Goal: Task Accomplishment & Management: Use online tool/utility

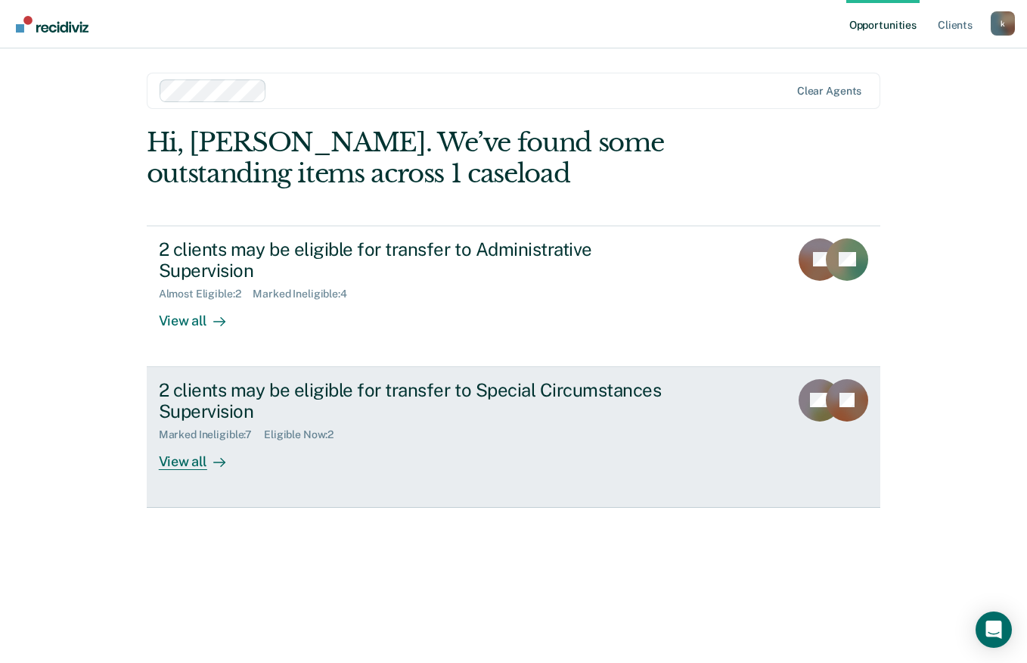
click at [266, 379] on div "2 clients may be eligible for transfer to Special Circumstances Supervision" at bounding box center [424, 401] width 531 height 44
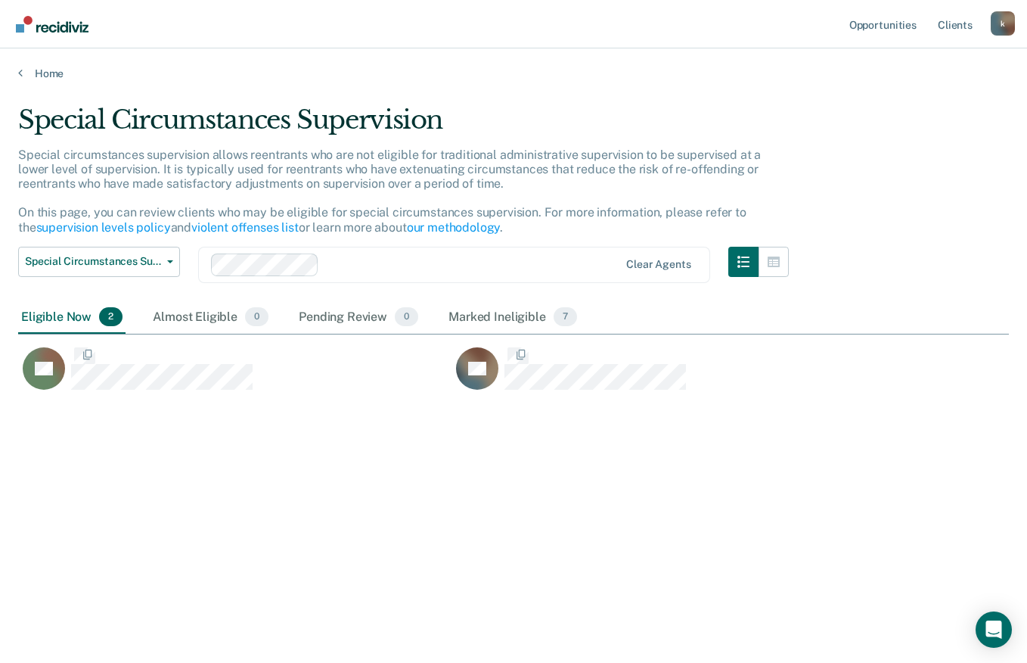
scroll to position [433, 980]
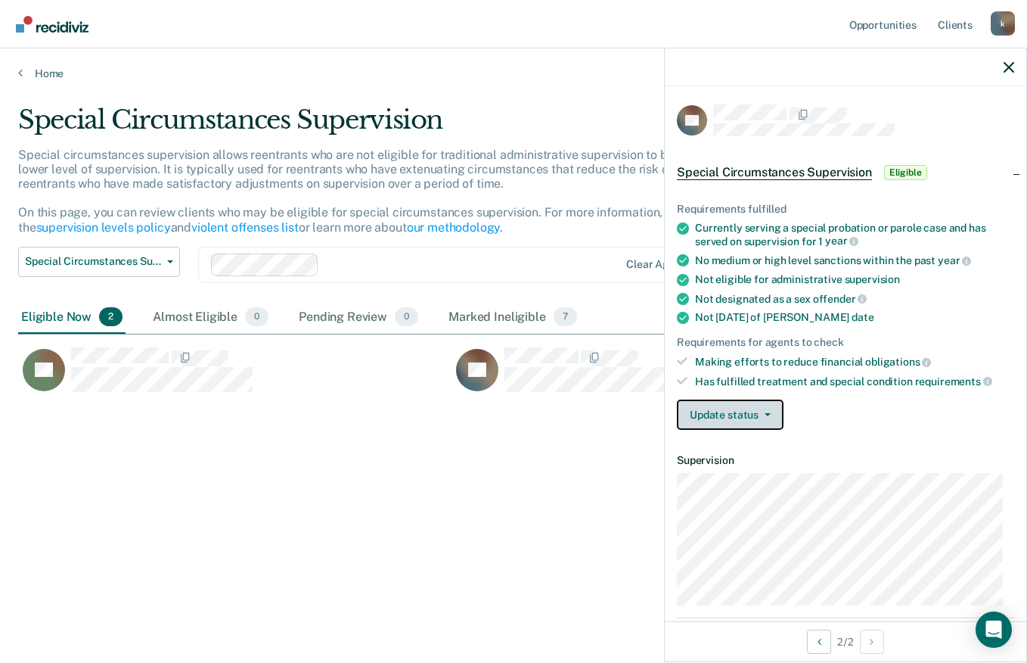
click at [765, 413] on icon "button" at bounding box center [768, 414] width 6 height 3
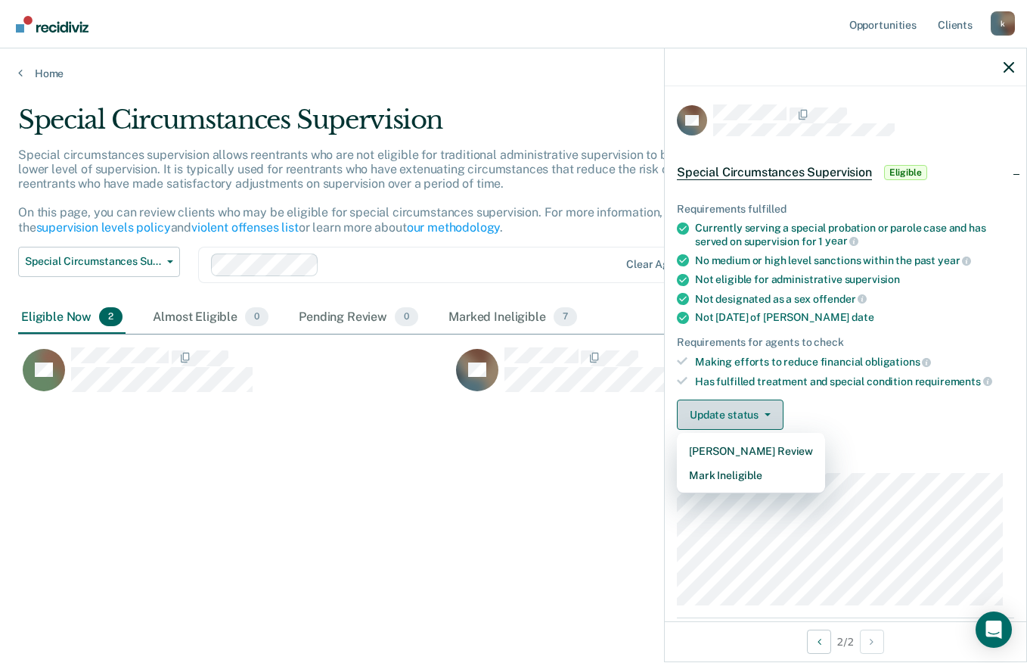
click at [755, 471] on button "Mark Ineligible" at bounding box center [751, 475] width 148 height 24
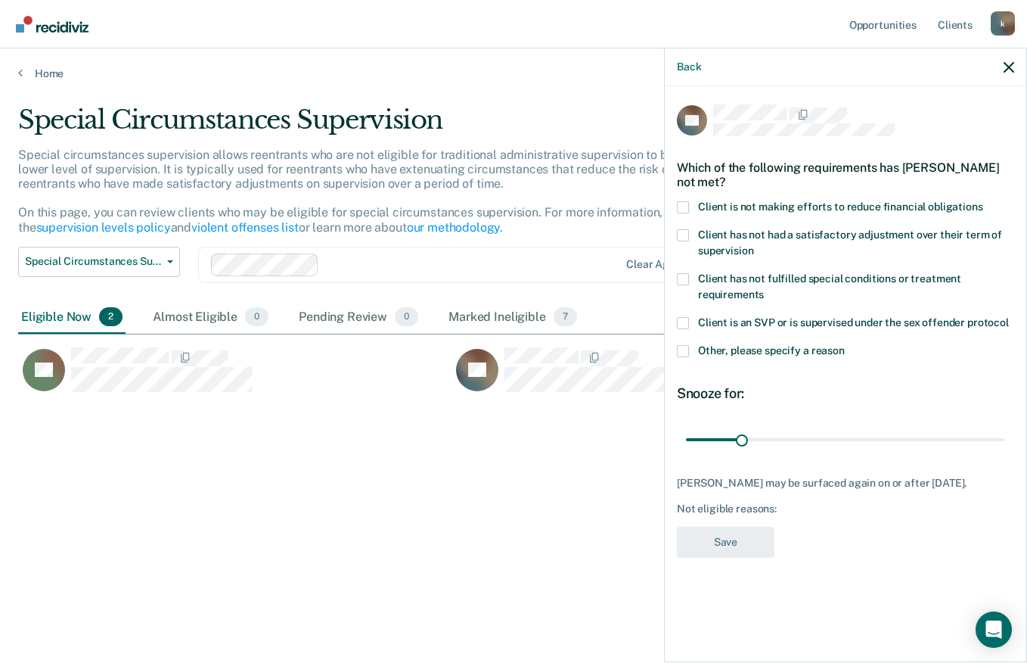
click at [685, 351] on span at bounding box center [683, 351] width 12 height 12
click at [845, 345] on input "Other, please specify a reason" at bounding box center [845, 345] width 0 height 0
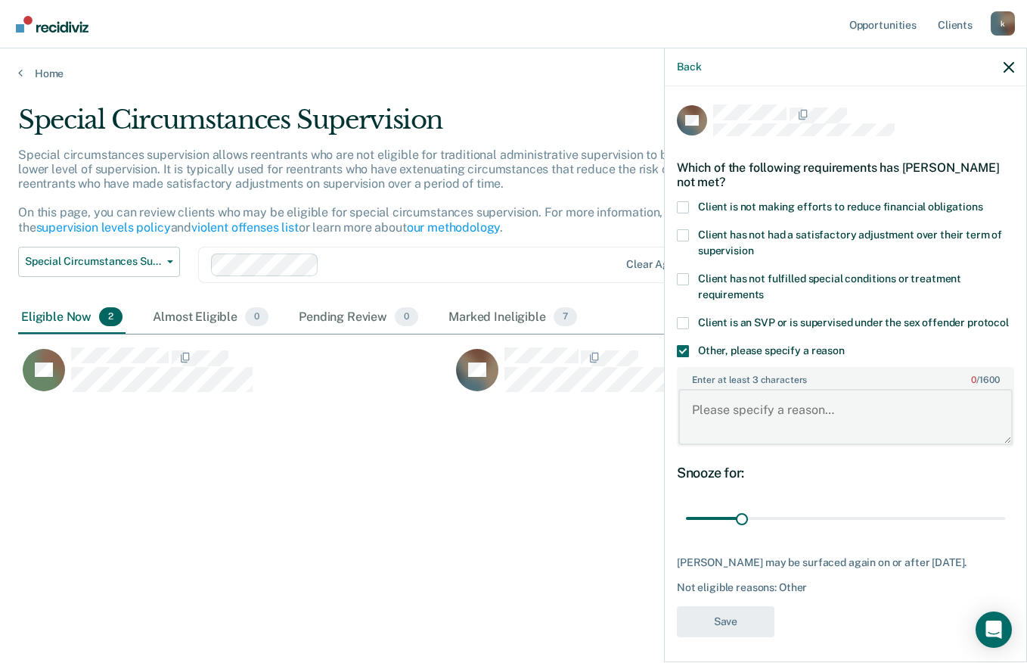
click at [770, 416] on textarea "Enter at least 3 characters 0 / 1600" at bounding box center [846, 417] width 334 height 56
type textarea "Has not been 3 years since his release date as of [DATE]."
type input "63"
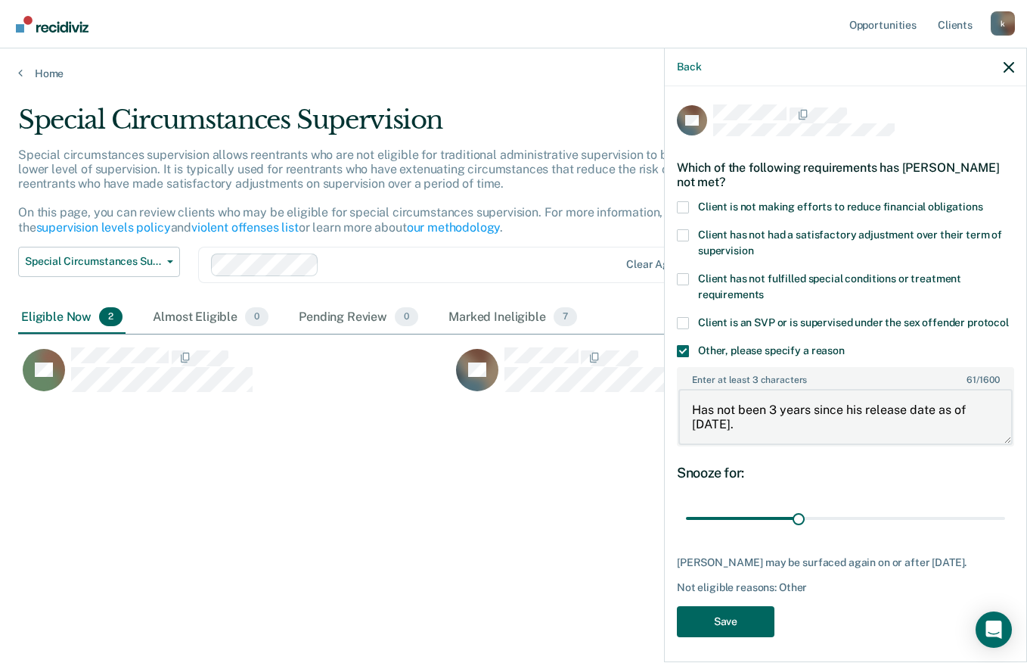
type textarea "Has not been 3 years since his release date as of [DATE]."
click at [733, 635] on button "Save" at bounding box center [726, 621] width 98 height 31
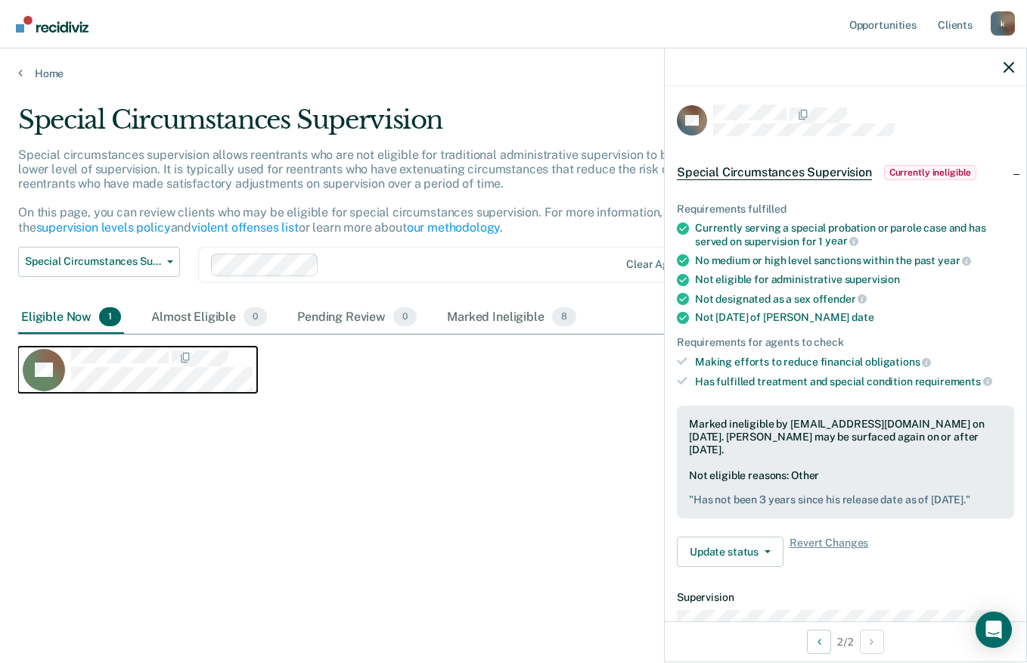
click at [70, 360] on div "TR" at bounding box center [138, 369] width 230 height 45
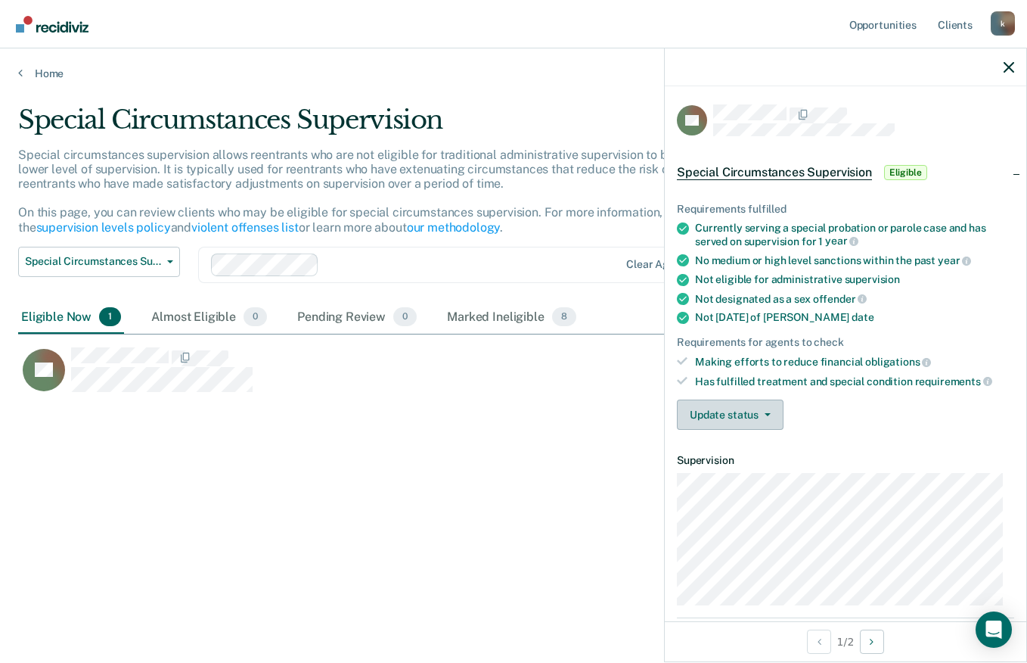
click at [753, 415] on button "Update status" at bounding box center [730, 414] width 107 height 30
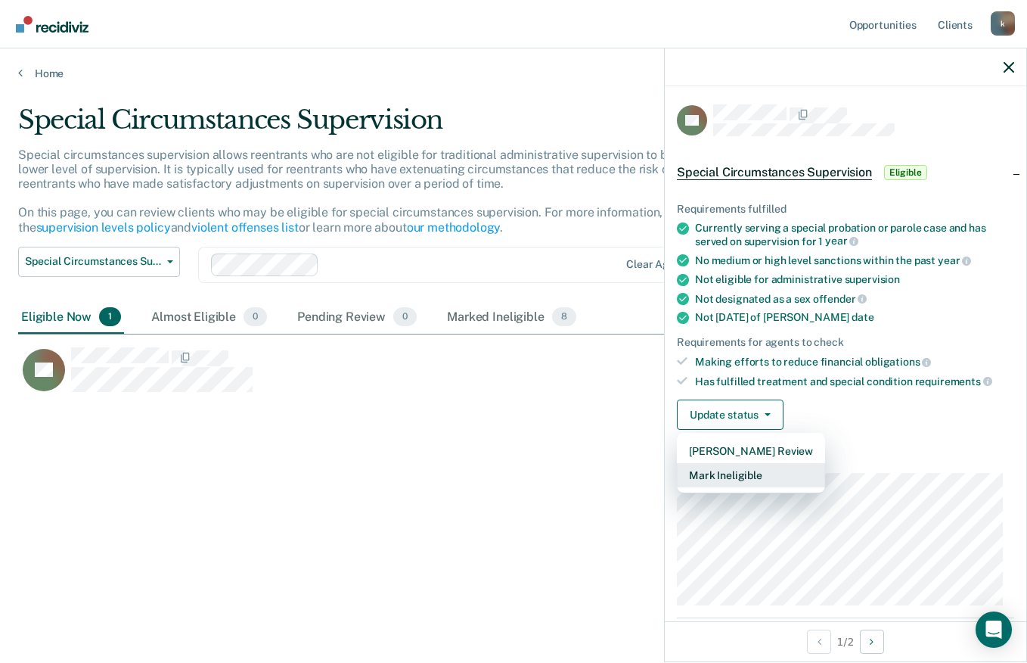
click at [750, 476] on button "Mark Ineligible" at bounding box center [751, 475] width 148 height 24
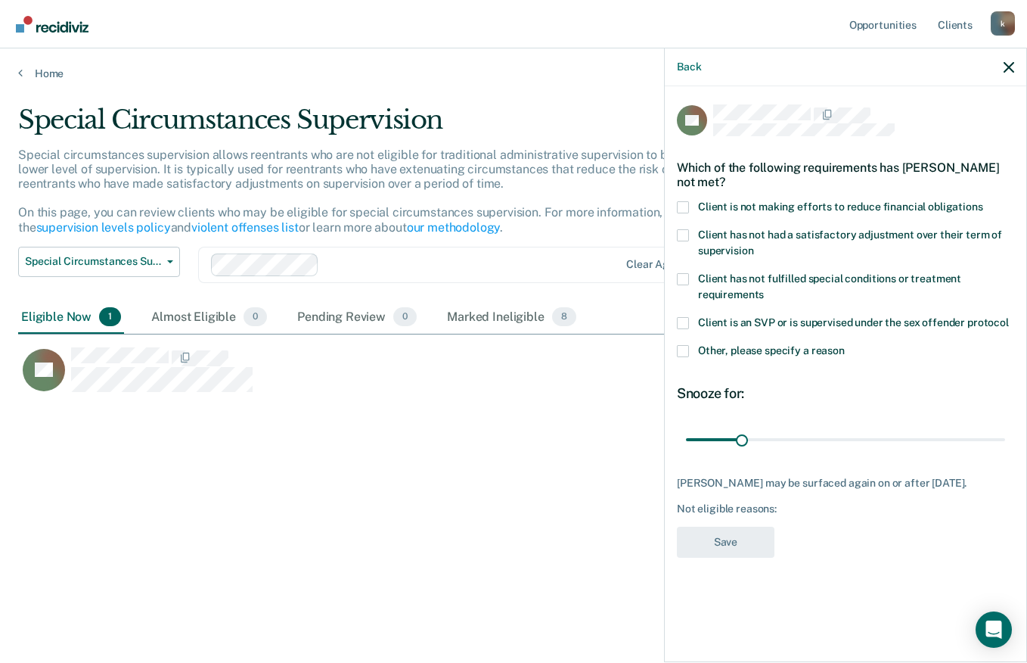
click at [682, 346] on span at bounding box center [683, 351] width 12 height 12
click at [845, 345] on input "Other, please specify a reason" at bounding box center [845, 345] width 0 height 0
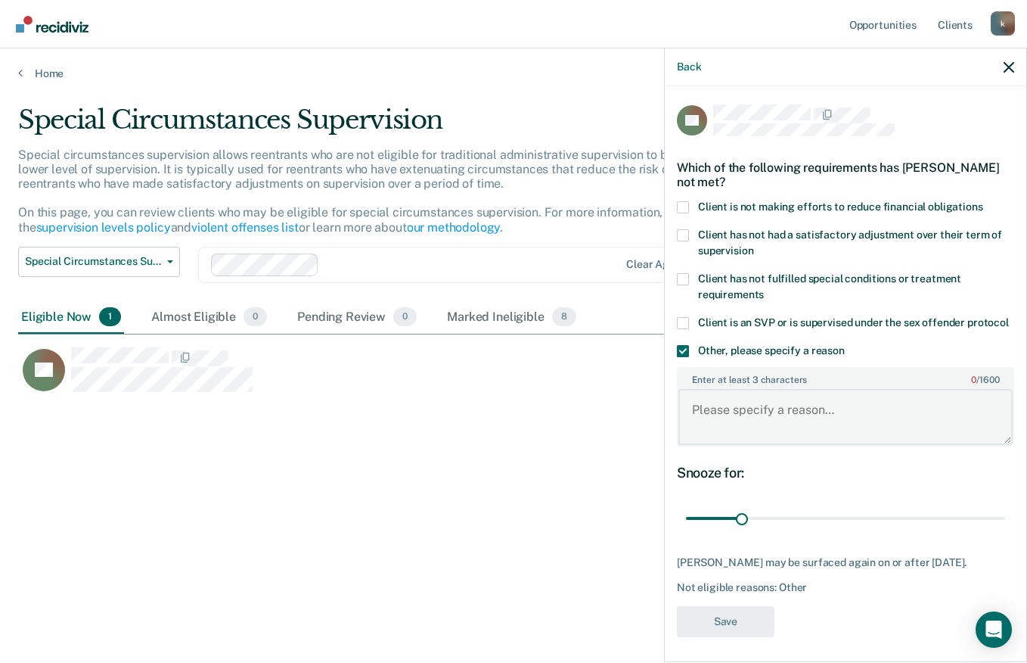
click at [757, 424] on textarea "Enter at least 3 characters 0 / 1600" at bounding box center [846, 417] width 334 height 56
click at [791, 427] on textarea "Domestic violence case - not eligible for special circumstance" at bounding box center [846, 417] width 334 height 56
type textarea "Domestic violence related case - not eligible for special circumstance"
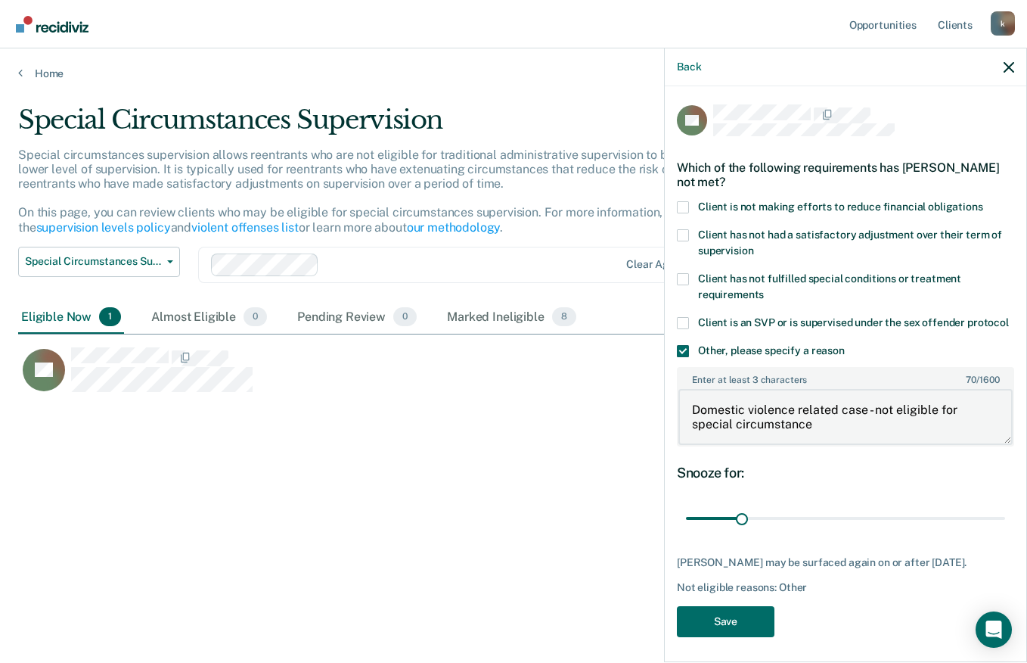
click at [856, 429] on textarea "Domestic violence related case - not eligible for special circumstance" at bounding box center [846, 417] width 334 height 56
type input "180"
type textarea "Domestic violence related case - not eligible for special circumstance"
click at [722, 630] on button "Save" at bounding box center [726, 621] width 98 height 31
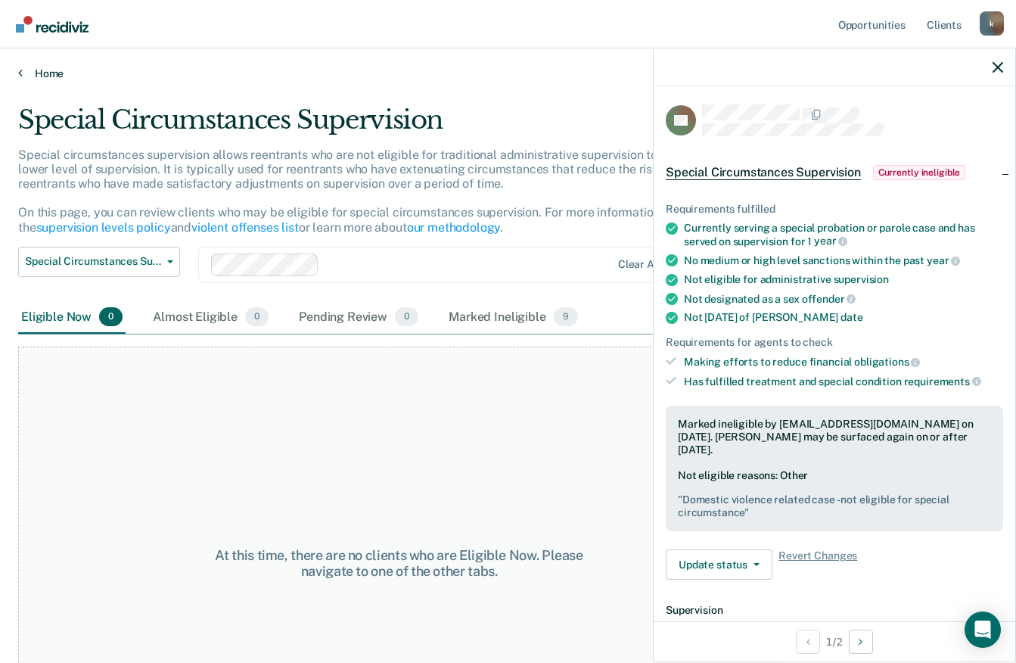
click at [45, 72] on link "Home" at bounding box center [508, 74] width 980 height 14
